Goal: Task Accomplishment & Management: Manage account settings

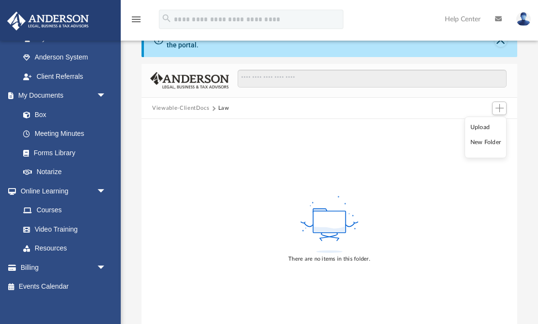
scroll to position [26, 0]
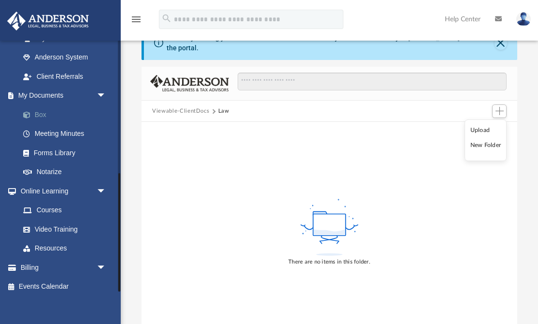
click at [40, 111] on link "Box" at bounding box center [67, 114] width 107 height 19
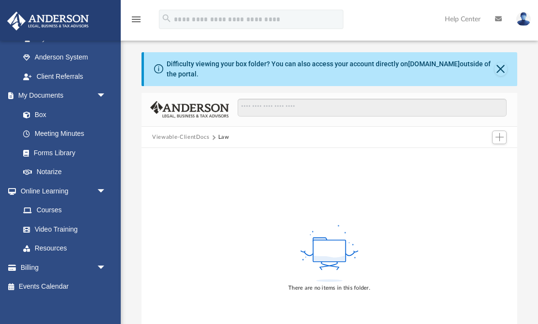
scroll to position [0, 0]
click at [213, 137] on span at bounding box center [213, 137] width 5 height 5
click at [188, 133] on button "Viewable-ClientDocs" at bounding box center [180, 137] width 57 height 9
click at [184, 136] on button "Viewable-ClientDocs" at bounding box center [180, 137] width 57 height 9
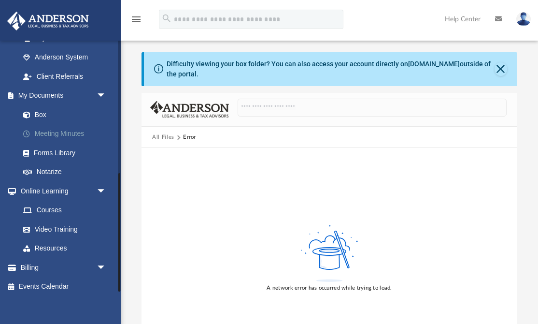
click at [43, 128] on link "Meeting Minutes" at bounding box center [67, 133] width 107 height 19
click at [43, 110] on link "Box" at bounding box center [67, 114] width 107 height 19
click at [167, 134] on button "All Files" at bounding box center [163, 137] width 22 height 9
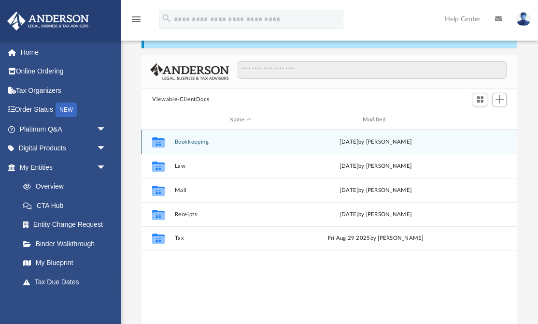
scroll to position [51, 0]
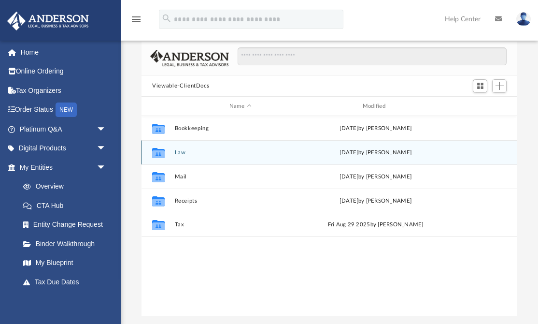
click at [163, 153] on icon "grid" at bounding box center [158, 154] width 13 height 8
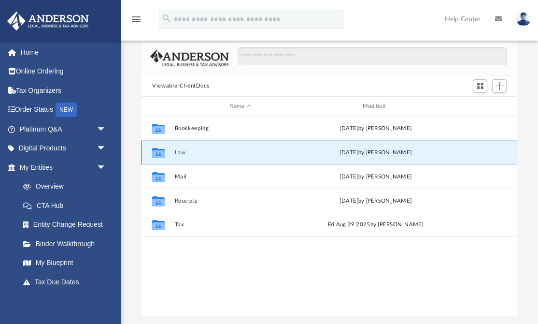
click at [183, 153] on button "Law" at bounding box center [240, 152] width 131 height 6
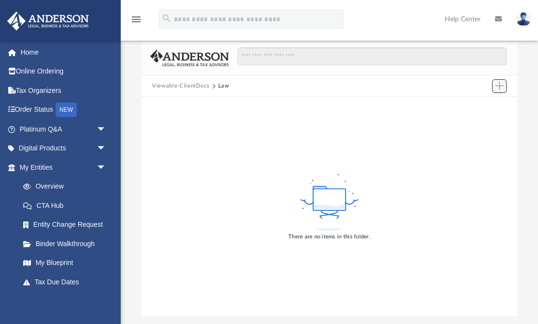
click at [498, 86] on span "Add" at bounding box center [500, 86] width 8 height 8
click at [481, 120] on li "New Folder" at bounding box center [485, 120] width 31 height 10
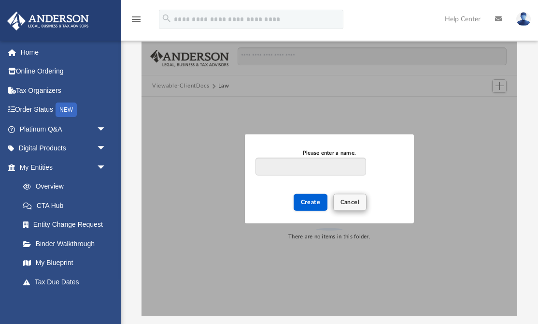
click at [352, 201] on span "Cancel" at bounding box center [349, 202] width 19 height 6
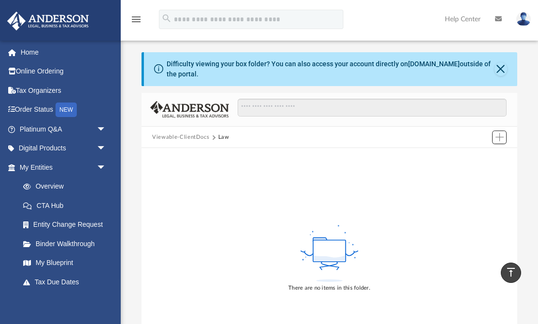
scroll to position [0, 0]
click at [187, 139] on button "Viewable-ClientDocs" at bounding box center [180, 137] width 57 height 9
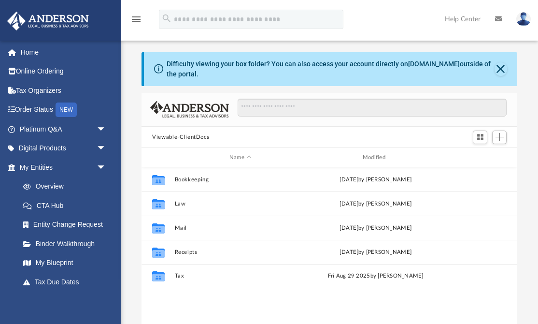
scroll to position [220, 375]
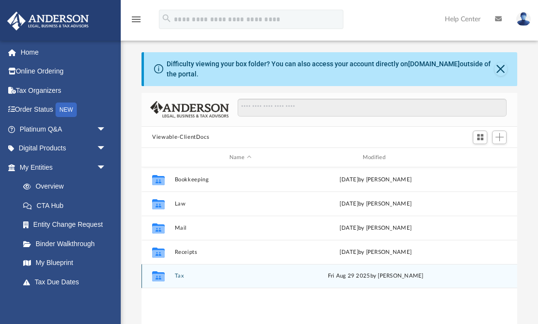
click at [175, 274] on button "Tax" at bounding box center [240, 275] width 131 height 6
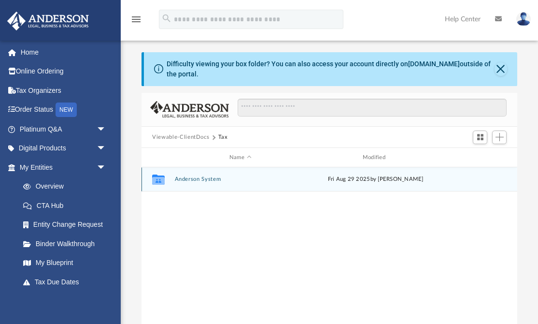
click at [205, 180] on button "Anderson System" at bounding box center [240, 179] width 131 height 6
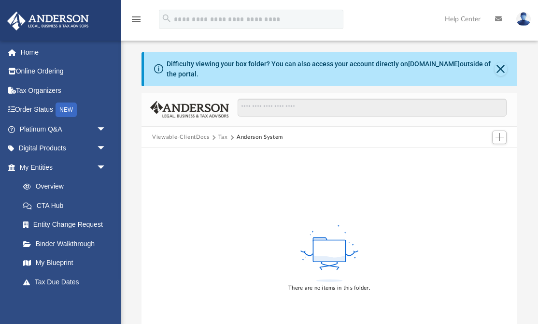
click at [223, 137] on button "Tax" at bounding box center [223, 137] width 10 height 9
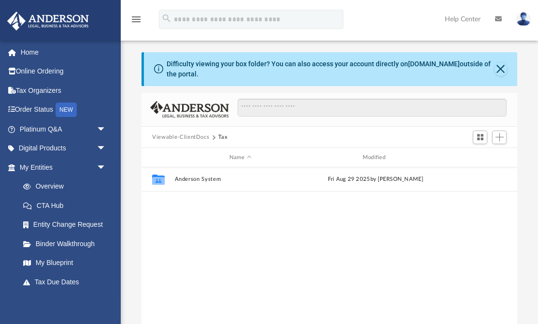
scroll to position [0, 0]
click at [497, 139] on span "Add" at bounding box center [500, 137] width 8 height 8
click at [477, 171] on li "New Folder" at bounding box center [485, 171] width 31 height 10
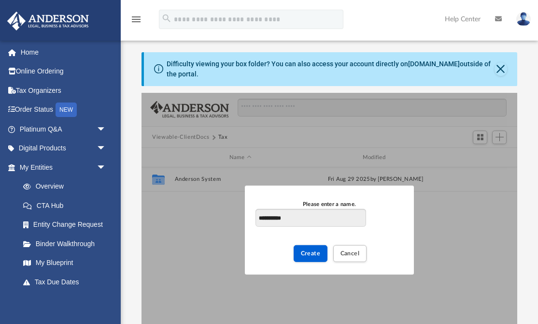
click at [259, 217] on input "**********" at bounding box center [310, 218] width 111 height 18
type input "**********"
click at [307, 254] on span "Create" at bounding box center [311, 253] width 20 height 6
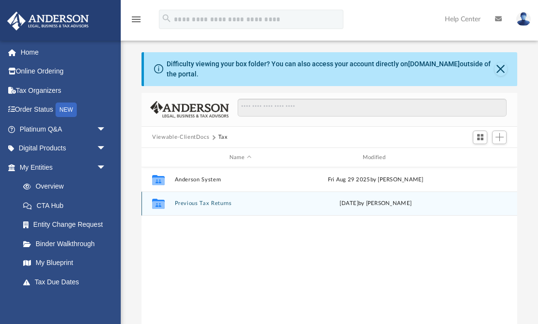
click at [222, 202] on button "Previous Tax Returns" at bounding box center [240, 203] width 131 height 6
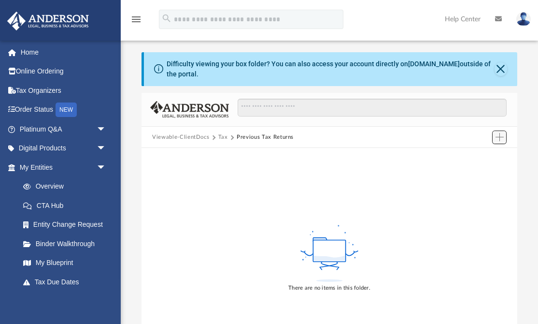
click at [504, 137] on span "Add" at bounding box center [500, 137] width 8 height 8
click at [479, 170] on li "New Folder" at bounding box center [485, 171] width 31 height 10
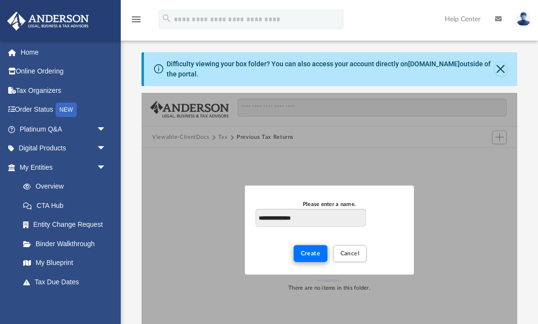
type input "**********"
click at [311, 256] on span "Create" at bounding box center [311, 253] width 20 height 6
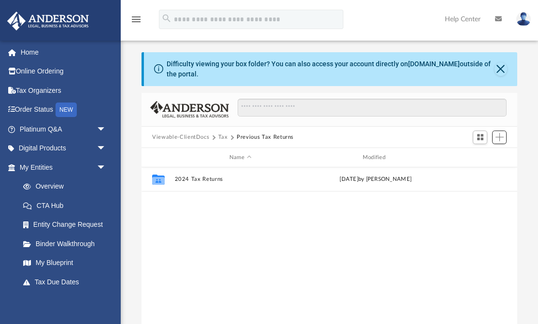
scroll to position [220, 375]
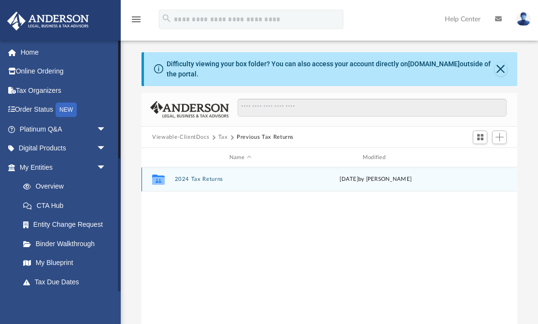
click at [182, 180] on button "2024 Tax Returns" at bounding box center [240, 179] width 131 height 6
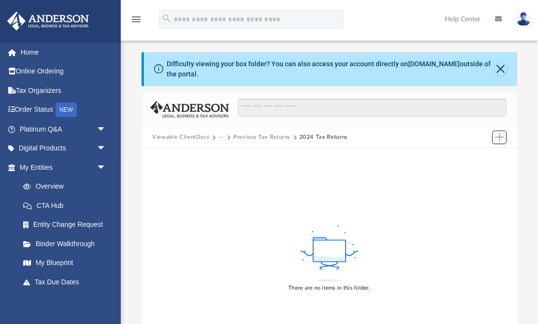
click at [496, 136] on span "Add" at bounding box center [500, 137] width 8 height 8
click at [481, 157] on li "Upload" at bounding box center [485, 156] width 31 height 10
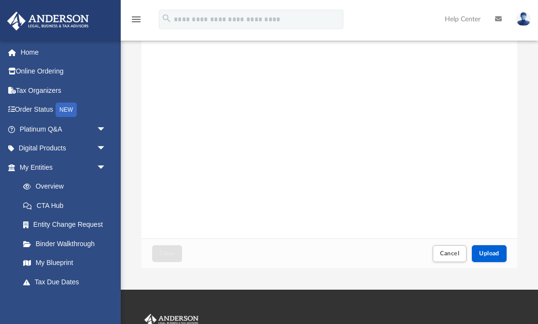
scroll to position [100, 0]
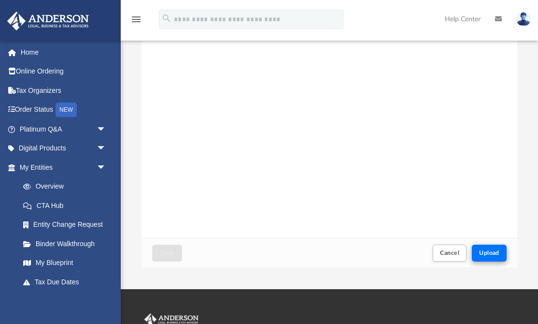
click at [492, 252] on span "Upload" at bounding box center [489, 253] width 20 height 6
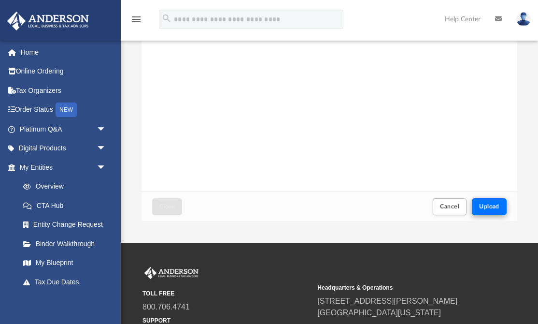
scroll to position [148, 0]
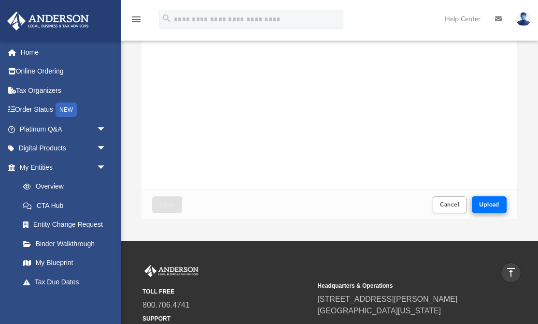
click at [489, 202] on span "Upload" at bounding box center [489, 204] width 20 height 6
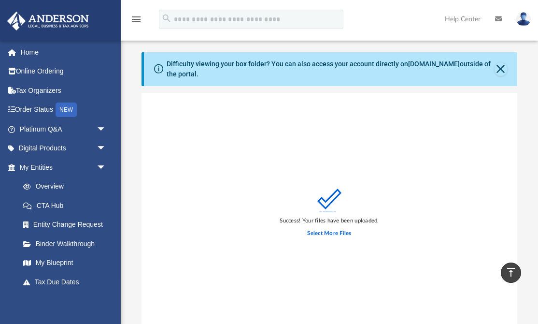
scroll to position [0, 0]
click at [499, 68] on button "Close" at bounding box center [501, 69] width 13 height 14
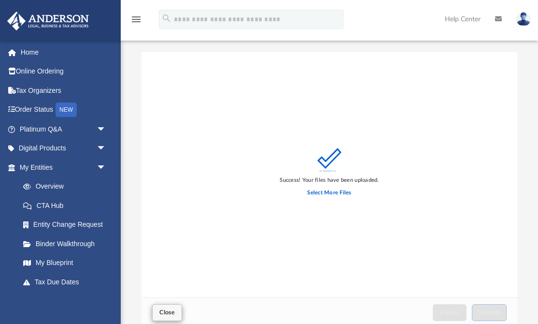
click at [166, 312] on span "Close" at bounding box center [166, 312] width 15 height 6
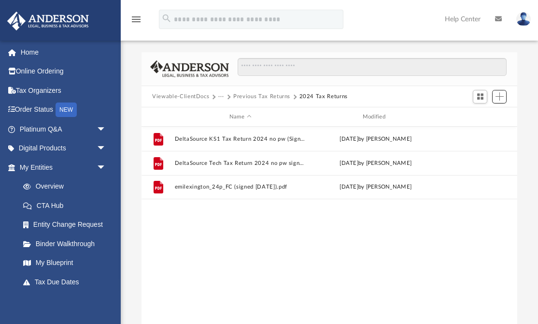
scroll to position [220, 375]
click at [498, 100] on span "Add" at bounding box center [500, 96] width 8 height 8
click at [486, 116] on li "Upload" at bounding box center [485, 116] width 31 height 10
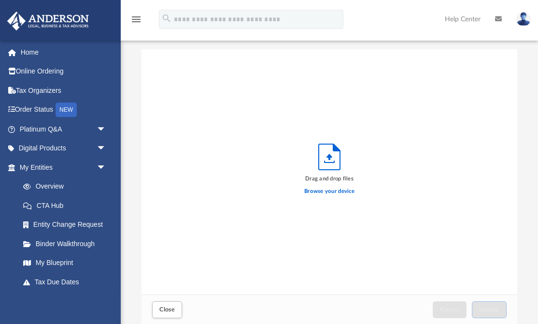
scroll to position [245, 375]
click at [318, 193] on label "Browse your device" at bounding box center [329, 191] width 50 height 9
click at [0, 0] on input "Browse your device" at bounding box center [0, 0] width 0 height 0
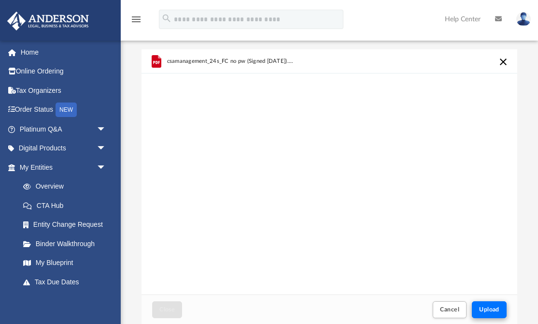
click at [483, 314] on button "Upload" at bounding box center [489, 309] width 35 height 17
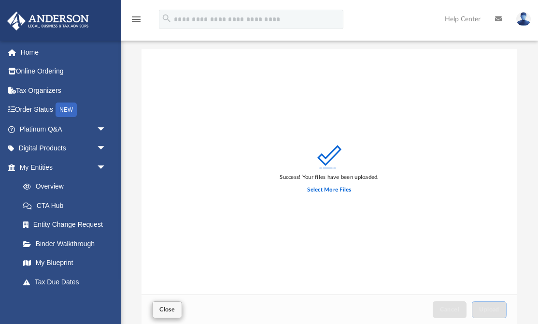
click at [170, 309] on span "Close" at bounding box center [166, 309] width 15 height 6
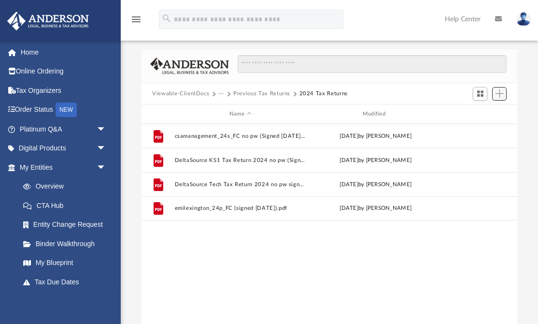
click at [497, 95] on span "Add" at bounding box center [500, 93] width 8 height 8
click at [486, 129] on li "New Folder" at bounding box center [485, 128] width 31 height 10
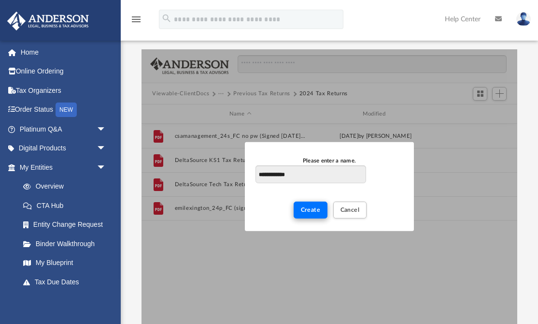
type input "**********"
click at [308, 211] on span "Create" at bounding box center [311, 210] width 20 height 6
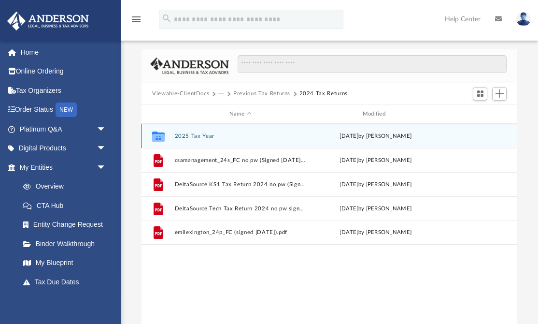
click at [175, 134] on button "2025 Tax Year" at bounding box center [240, 136] width 131 height 6
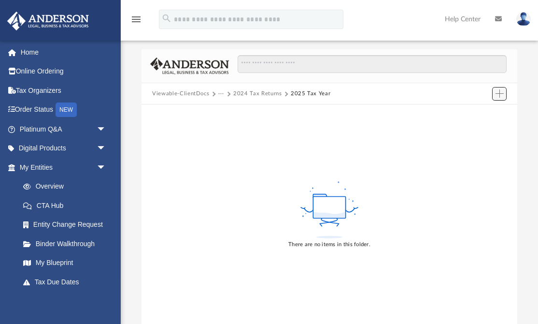
click at [500, 96] on span "Add" at bounding box center [500, 93] width 8 height 8
click at [482, 113] on li "Upload" at bounding box center [485, 113] width 31 height 10
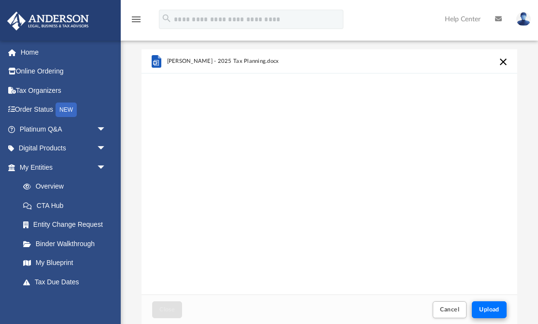
click at [485, 315] on button "Upload" at bounding box center [489, 309] width 35 height 17
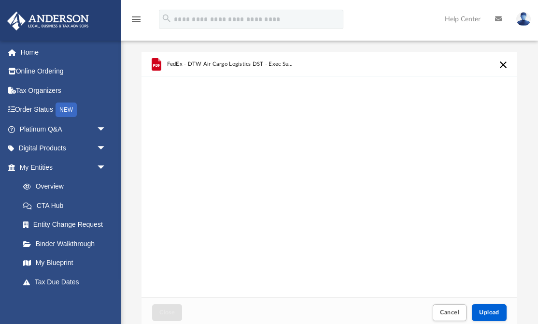
scroll to position [0, 0]
click at [504, 63] on button "Cancel this upload" at bounding box center [503, 65] width 12 height 12
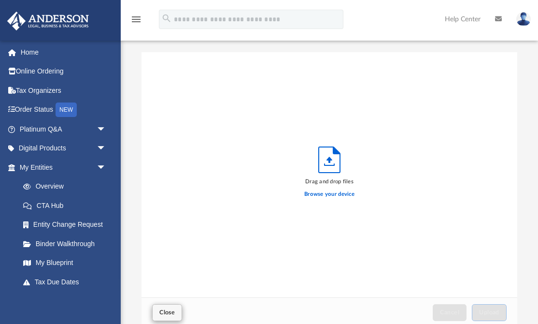
click at [168, 312] on span "Close" at bounding box center [166, 312] width 15 height 6
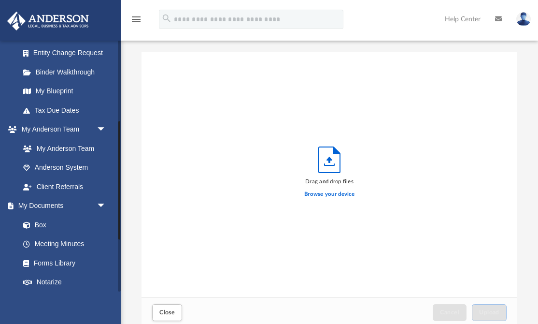
scroll to position [173, 0]
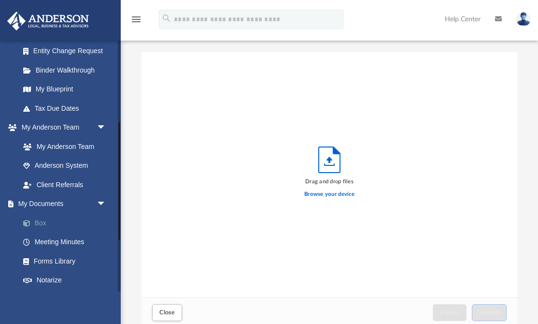
click at [43, 219] on link "Box" at bounding box center [67, 222] width 107 height 19
click at [43, 217] on link "Box" at bounding box center [67, 222] width 107 height 19
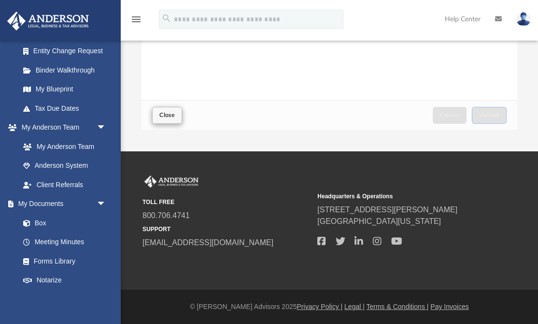
scroll to position [197, 0]
click at [169, 115] on span "Close" at bounding box center [166, 115] width 15 height 6
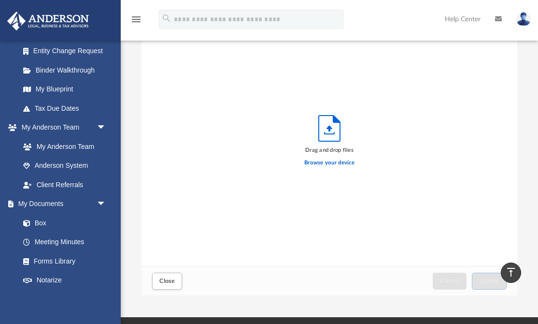
scroll to position [40, 0]
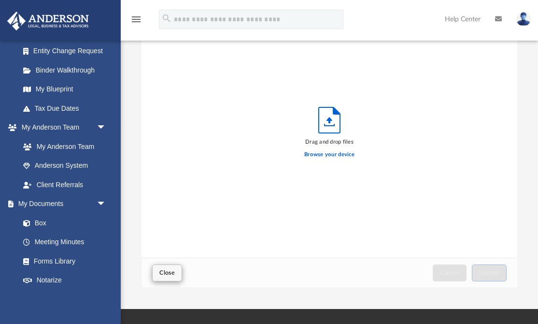
click at [158, 274] on button "Close" at bounding box center [167, 272] width 30 height 17
click at [41, 220] on link "Box" at bounding box center [67, 222] width 107 height 19
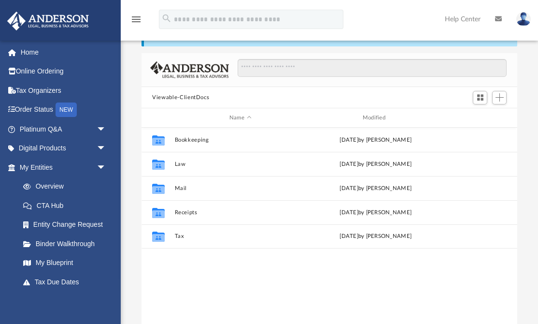
scroll to position [220, 375]
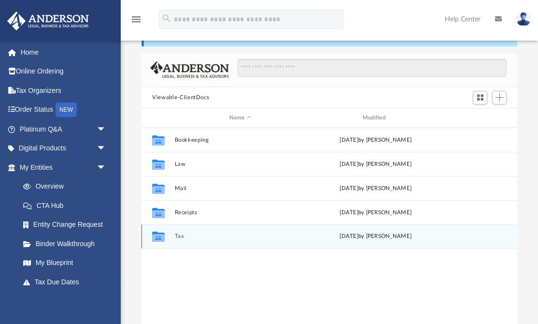
click at [174, 234] on div "Collaborated Folder Tax today by Barley Bowler" at bounding box center [330, 236] width 376 height 24
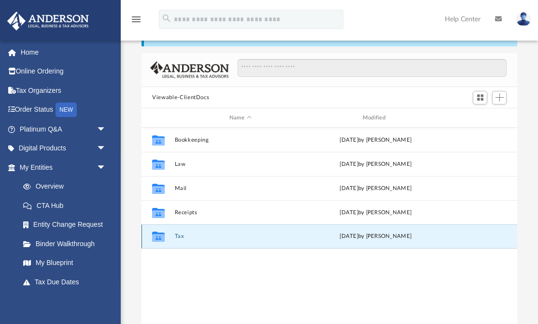
click at [158, 236] on icon "grid" at bounding box center [158, 238] width 13 height 8
click at [177, 238] on button "Tax" at bounding box center [240, 236] width 131 height 6
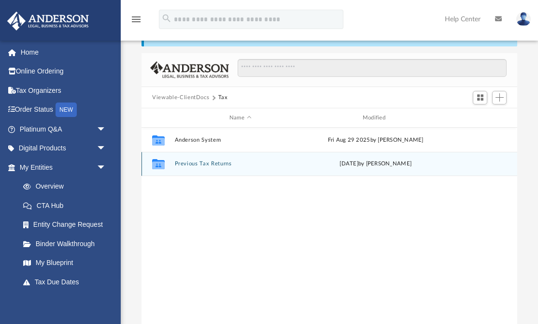
click at [209, 164] on button "Previous Tax Returns" at bounding box center [240, 163] width 131 height 6
click at [203, 162] on button "2025 Tax Year" at bounding box center [240, 163] width 131 height 6
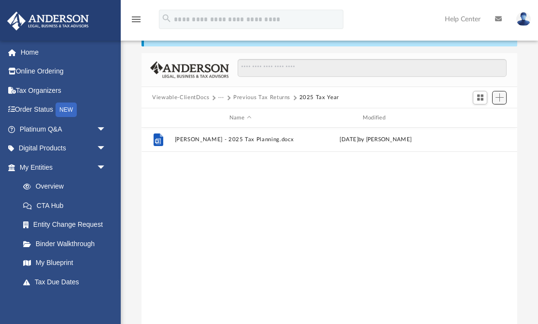
click at [498, 92] on button "Add" at bounding box center [499, 98] width 14 height 14
click at [475, 118] on li "Upload" at bounding box center [485, 117] width 31 height 10
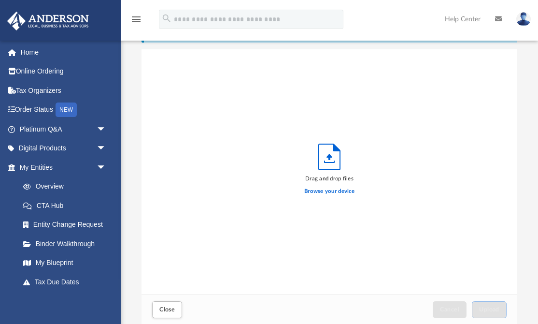
scroll to position [245, 375]
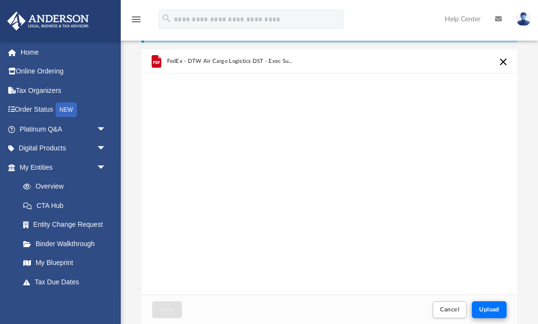
click at [484, 314] on button "Upload" at bounding box center [489, 309] width 35 height 17
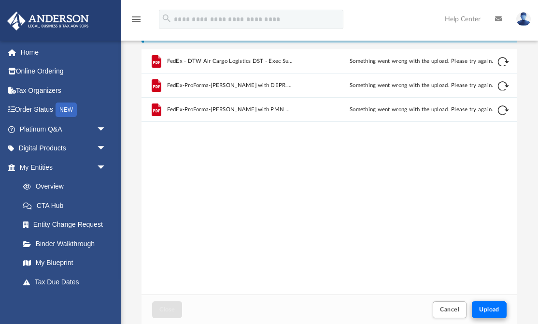
click at [489, 315] on button "Upload" at bounding box center [489, 309] width 35 height 17
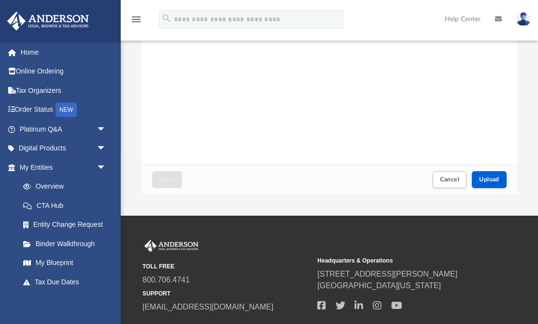
scroll to position [177, 0]
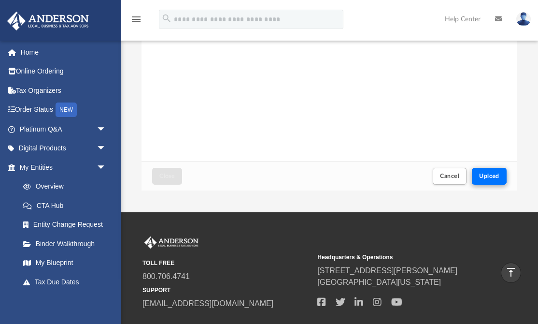
click at [490, 173] on span "Upload" at bounding box center [489, 176] width 20 height 6
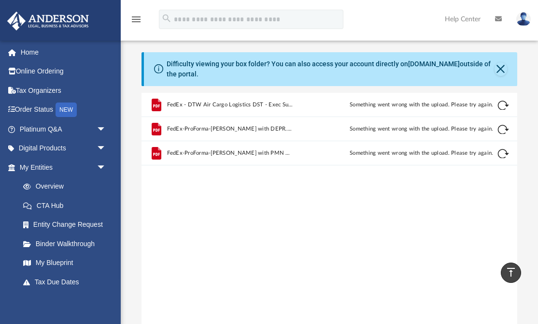
scroll to position [0, 0]
click at [504, 149] on button "Retry" at bounding box center [503, 154] width 12 height 12
click at [504, 127] on button "Retry" at bounding box center [503, 130] width 12 height 12
click at [298, 154] on div "FedEx-ProForma-[PERSON_NAME] with PMN with DEPR.pdf" at bounding box center [242, 152] width 151 height 21
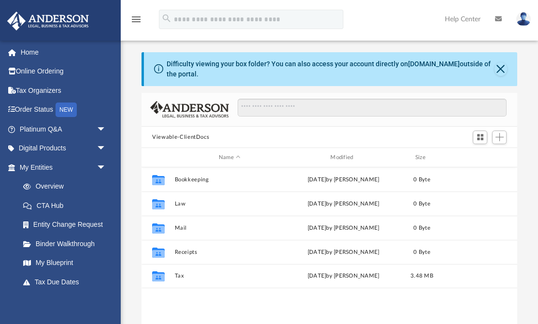
scroll to position [220, 375]
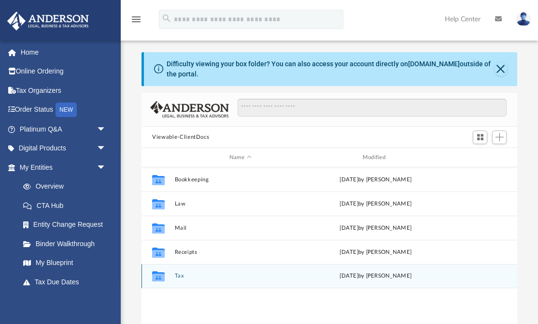
click at [178, 276] on button "Tax" at bounding box center [240, 275] width 131 height 6
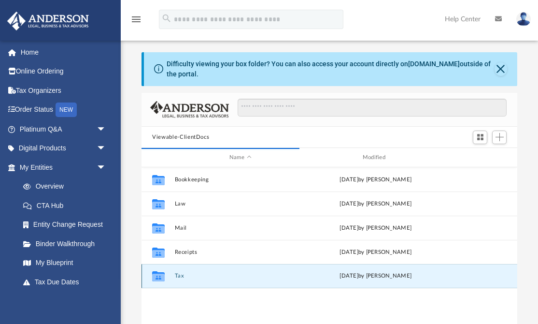
click at [180, 272] on button "Tax" at bounding box center [240, 275] width 131 height 6
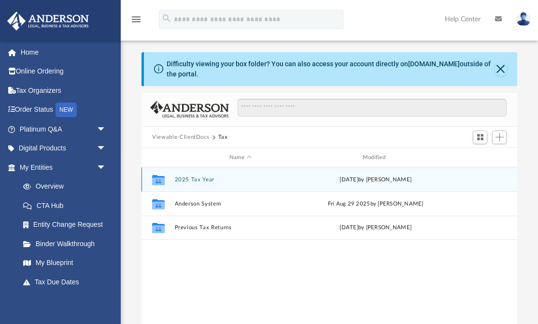
click at [198, 178] on button "2025 Tax Year" at bounding box center [240, 179] width 131 height 6
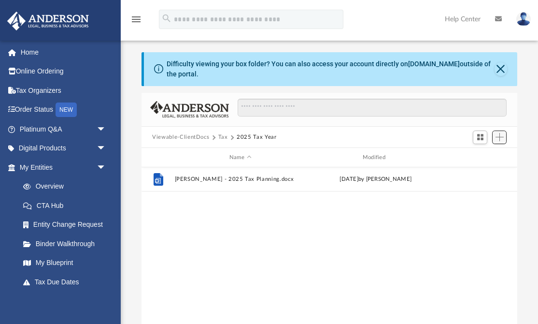
click at [502, 137] on span "Add" at bounding box center [500, 137] width 8 height 8
click at [481, 158] on li "Upload" at bounding box center [485, 156] width 31 height 10
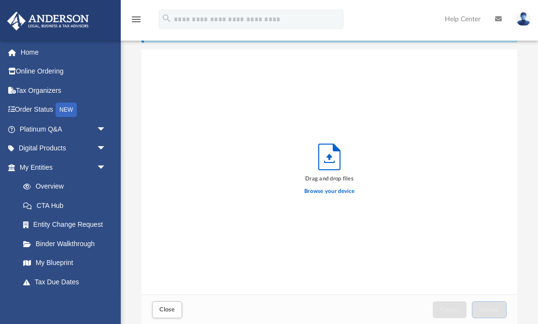
scroll to position [245, 375]
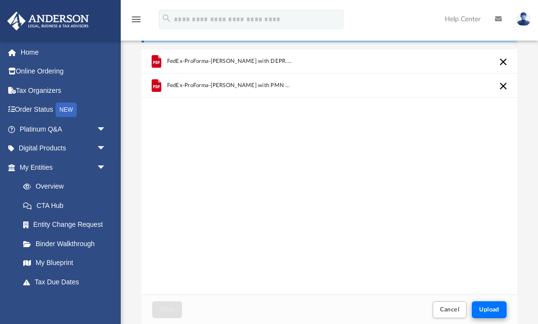
click at [499, 315] on button "Upload" at bounding box center [489, 309] width 35 height 17
click at [500, 315] on button "Upload" at bounding box center [489, 309] width 35 height 17
click at [483, 313] on button "Upload" at bounding box center [489, 309] width 35 height 17
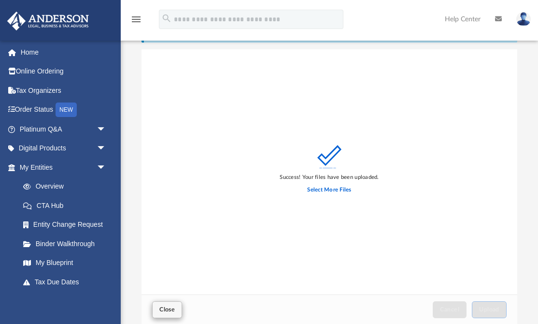
click at [166, 304] on button "Close" at bounding box center [167, 309] width 30 height 17
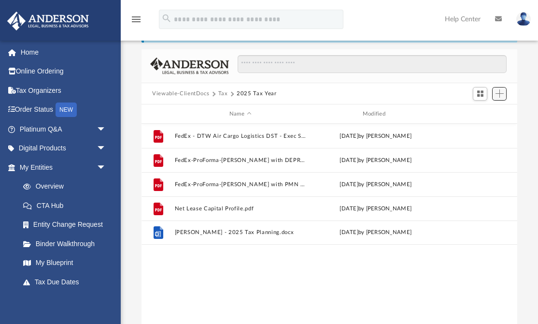
click at [498, 95] on span "Add" at bounding box center [500, 93] width 8 height 8
click at [481, 113] on li "Upload" at bounding box center [485, 113] width 31 height 10
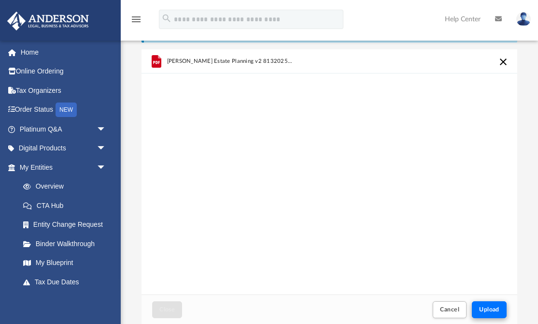
click at [488, 315] on button "Upload" at bounding box center [489, 309] width 35 height 17
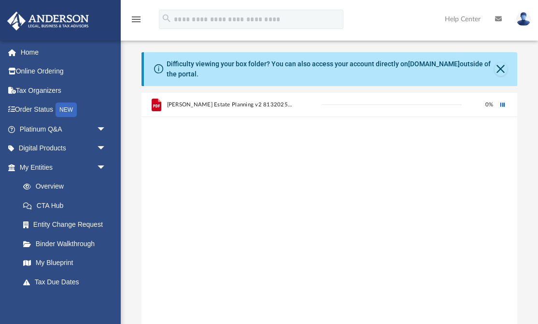
scroll to position [0, 0]
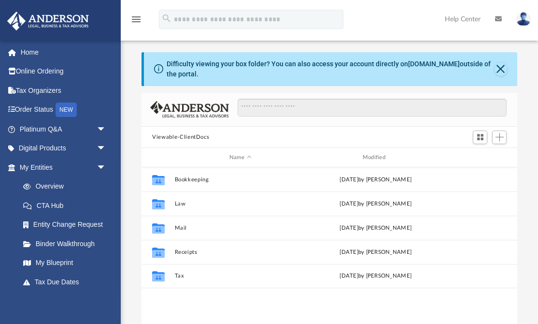
scroll to position [220, 375]
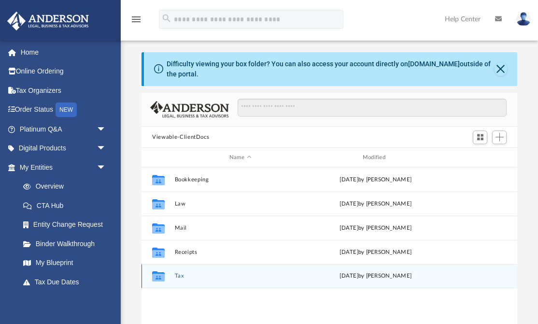
click at [179, 276] on button "Tax" at bounding box center [240, 275] width 131 height 6
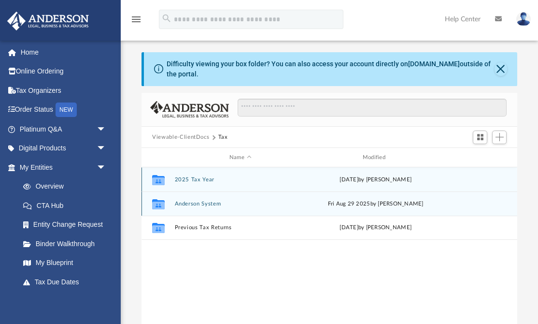
scroll to position [0, 0]
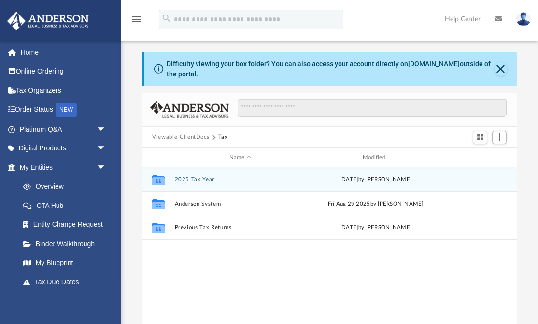
click at [194, 180] on button "2025 Tax Year" at bounding box center [240, 179] width 131 height 6
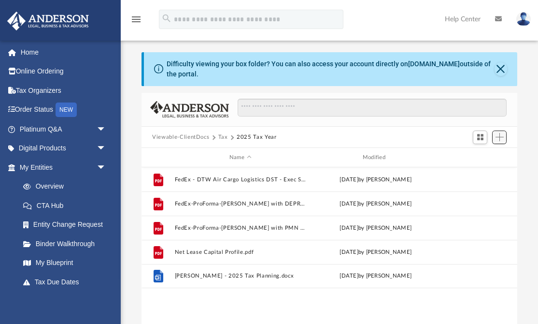
click at [499, 137] on span "Add" at bounding box center [500, 137] width 8 height 8
click at [481, 156] on li "Upload" at bounding box center [485, 156] width 31 height 10
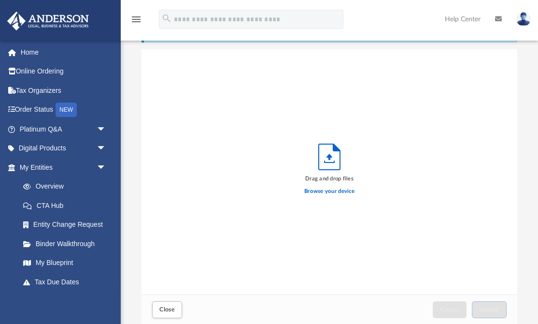
scroll to position [245, 375]
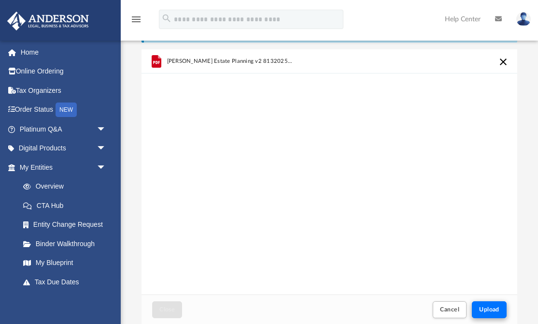
click at [499, 313] on button "Upload" at bounding box center [489, 309] width 35 height 17
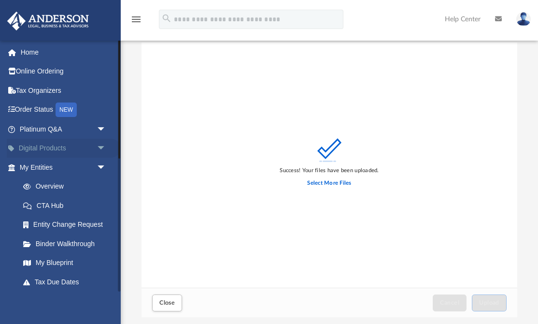
scroll to position [43, 0]
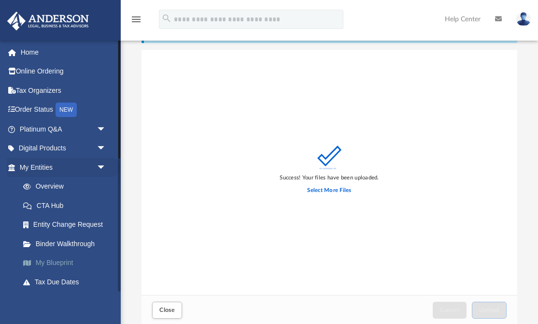
click at [58, 257] on link "My Blueprint" at bounding box center [67, 262] width 107 height 19
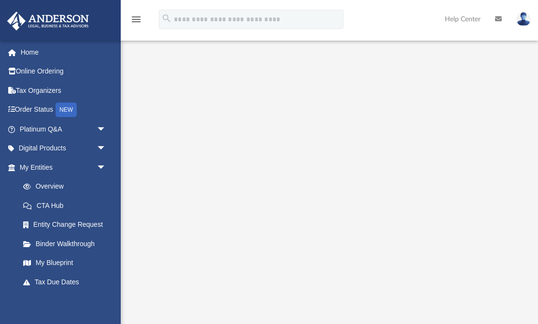
scroll to position [110, 0]
